Goal: Information Seeking & Learning: Learn about a topic

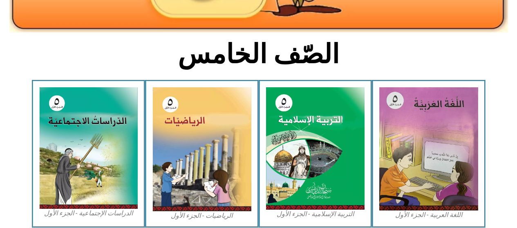
scroll to position [177, 0]
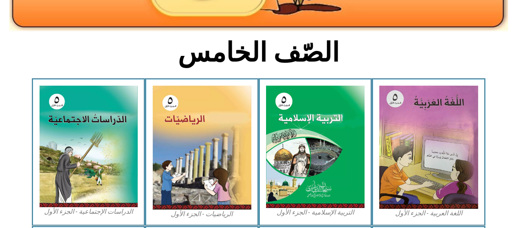
click at [217, 157] on img at bounding box center [201, 148] width 99 height 124
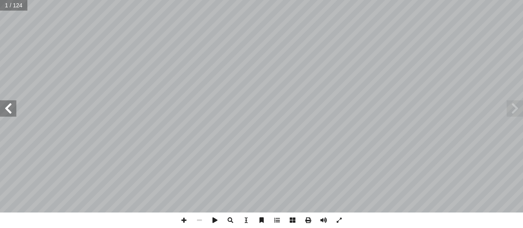
click at [9, 107] on span at bounding box center [8, 109] width 16 height 16
click at [9, 108] on span at bounding box center [8, 109] width 16 height 16
click at [9, 109] on span at bounding box center [8, 109] width 16 height 16
click at [8, 110] on span at bounding box center [8, 109] width 16 height 16
click at [9, 107] on span at bounding box center [8, 109] width 16 height 16
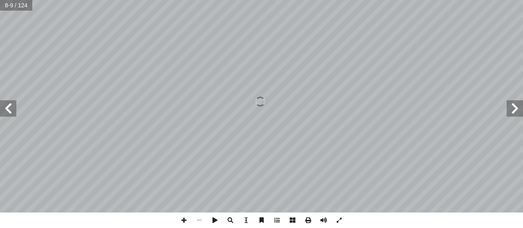
click at [11, 106] on span at bounding box center [8, 109] width 16 height 16
click at [16, 111] on span at bounding box center [8, 109] width 16 height 16
click at [15, 113] on span at bounding box center [8, 109] width 16 height 16
click at [9, 107] on span at bounding box center [8, 109] width 16 height 16
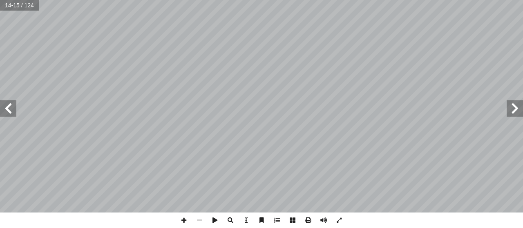
click at [9, 110] on span at bounding box center [8, 109] width 16 height 16
click at [10, 110] on span at bounding box center [8, 109] width 16 height 16
click at [8, 107] on span at bounding box center [8, 109] width 16 height 16
click at [14, 109] on span at bounding box center [8, 109] width 16 height 16
click at [13, 112] on span at bounding box center [8, 109] width 16 height 16
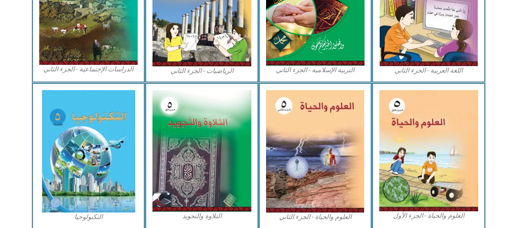
scroll to position [472, 0]
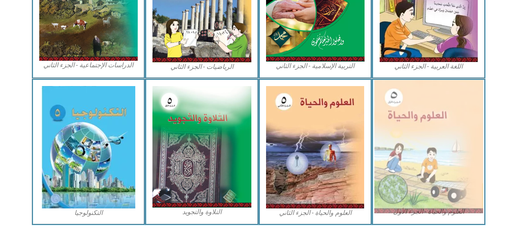
click at [418, 164] on img at bounding box center [428, 147] width 109 height 134
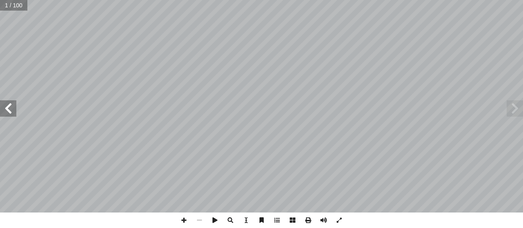
click at [10, 110] on span at bounding box center [8, 109] width 16 height 16
click at [14, 108] on span at bounding box center [8, 109] width 16 height 16
click at [13, 111] on span at bounding box center [8, 109] width 16 height 16
click at [7, 114] on span at bounding box center [8, 109] width 16 height 16
click at [9, 112] on span at bounding box center [8, 109] width 16 height 16
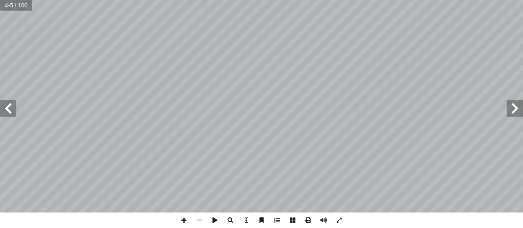
click at [8, 110] on span at bounding box center [8, 109] width 16 height 16
click at [10, 108] on span at bounding box center [8, 109] width 16 height 16
click at [11, 110] on span at bounding box center [8, 109] width 16 height 16
click at [11, 109] on span at bounding box center [8, 109] width 16 height 16
click at [11, 108] on span at bounding box center [8, 109] width 16 height 16
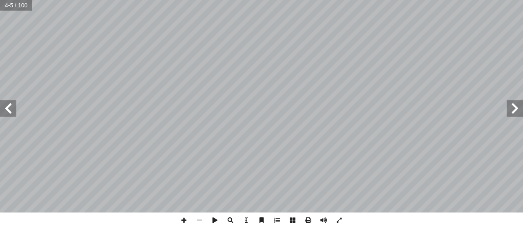
click at [11, 108] on span at bounding box center [8, 109] width 16 height 16
click at [9, 107] on span at bounding box center [8, 109] width 16 height 16
click at [7, 107] on span at bounding box center [8, 109] width 16 height 16
click at [8, 107] on span at bounding box center [8, 109] width 16 height 16
click at [7, 107] on span at bounding box center [8, 109] width 16 height 16
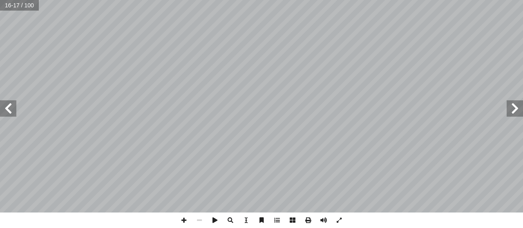
click at [7, 107] on span at bounding box center [8, 109] width 16 height 16
click at [11, 107] on span at bounding box center [8, 109] width 16 height 16
click at [11, 109] on span at bounding box center [8, 109] width 16 height 16
click at [4, 106] on span at bounding box center [8, 109] width 16 height 16
click at [11, 107] on span at bounding box center [8, 109] width 16 height 16
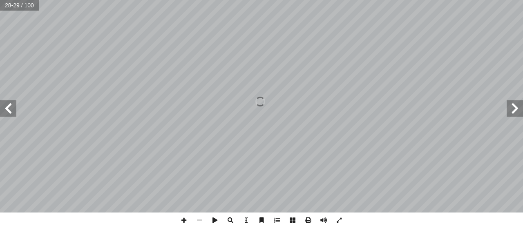
click at [11, 107] on span at bounding box center [8, 109] width 16 height 16
click at [13, 106] on span at bounding box center [8, 109] width 16 height 16
